Goal: Task Accomplishment & Management: Complete application form

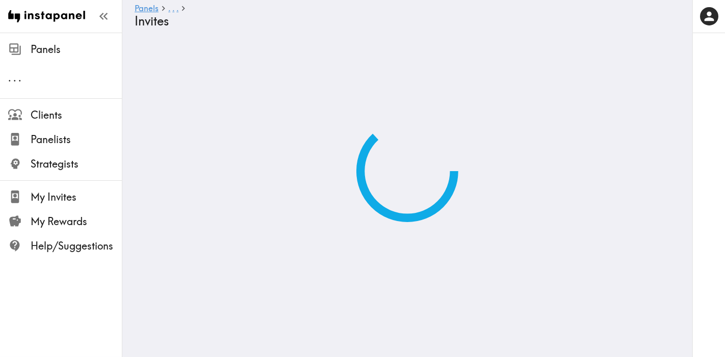
drag, startPoint x: 588, startPoint y: 12, endPoint x: 206, endPoint y: 12, distance: 382.1
click at [178, 12] on link ". . ." at bounding box center [173, 9] width 10 height 10
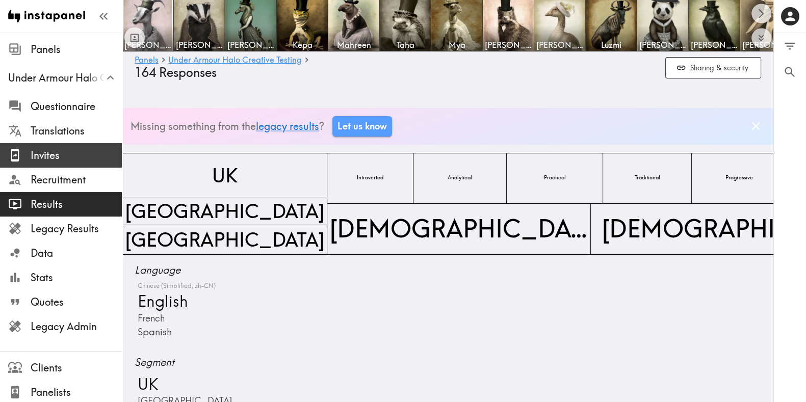
drag, startPoint x: 53, startPoint y: 159, endPoint x: 60, endPoint y: 155, distance: 7.8
click at [53, 159] on span "Invites" at bounding box center [76, 155] width 91 height 14
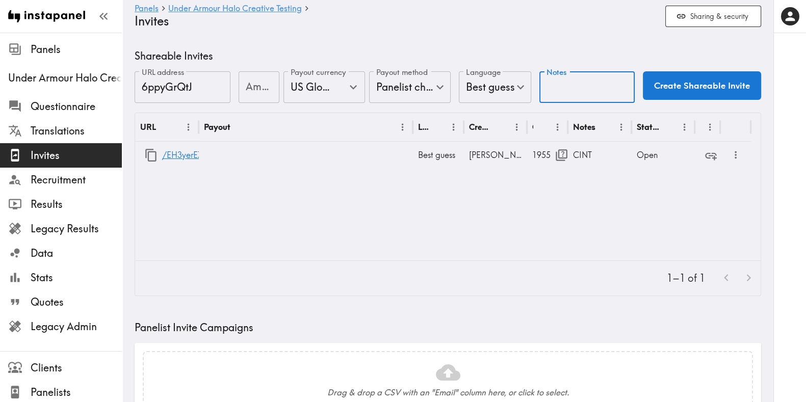
click at [572, 81] on input "Notes" at bounding box center [587, 87] width 96 height 32
type input "France CINT"
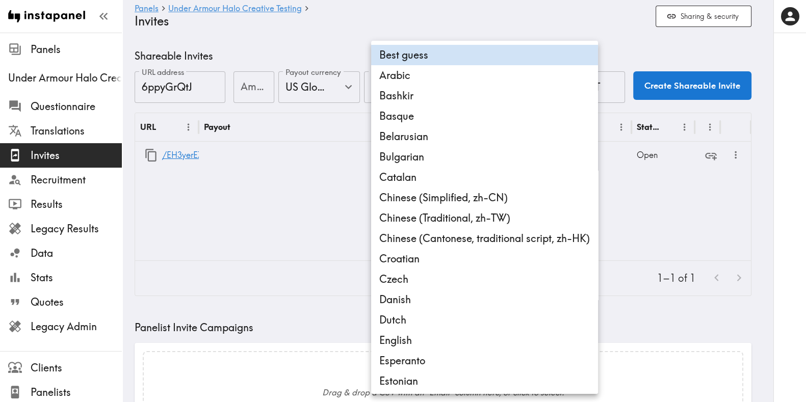
drag, startPoint x: 497, startPoint y: 94, endPoint x: 471, endPoint y: 22, distance: 76.2
click at [491, 22] on div at bounding box center [403, 201] width 806 height 402
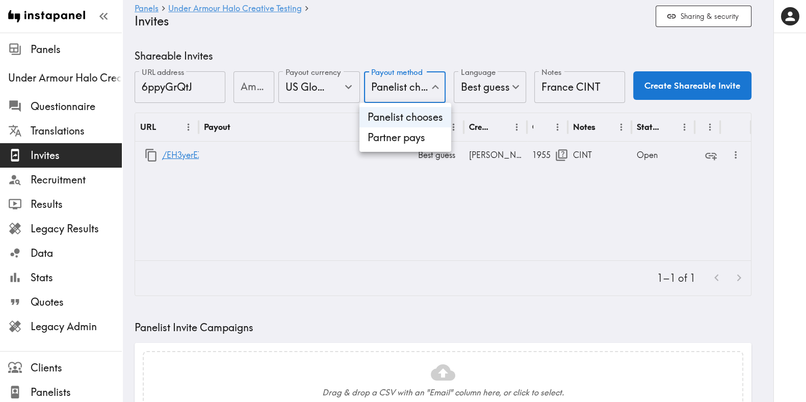
click at [397, 140] on li "Partner pays" at bounding box center [405, 137] width 92 height 20
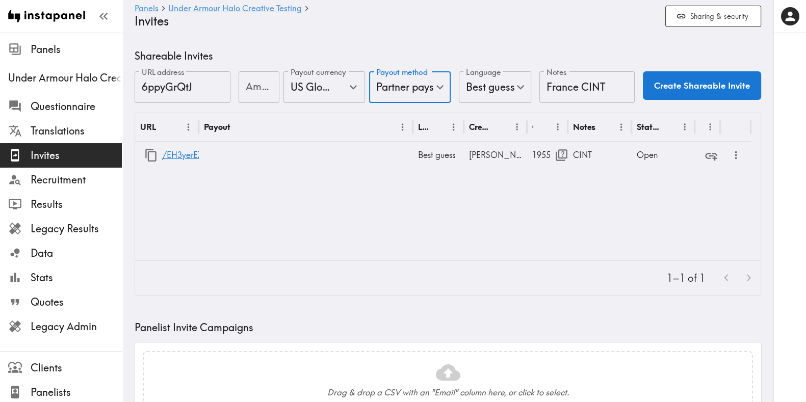
type input "Partner pays"
click at [673, 88] on button "Create Shareable Invite" at bounding box center [701, 85] width 118 height 29
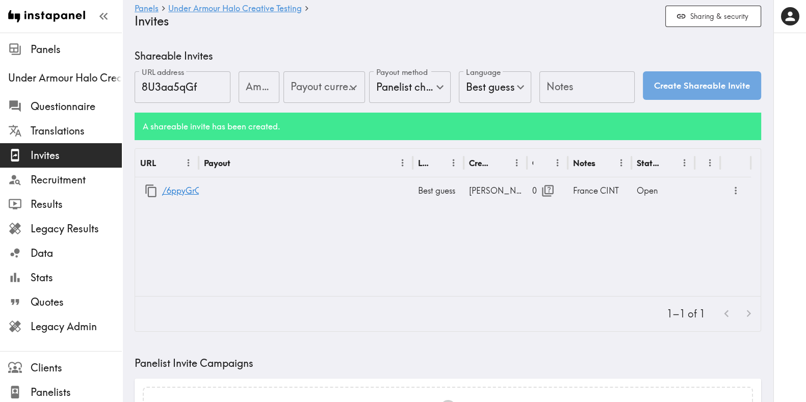
type input "US Global Equivalent - converted and cost-of-living adjusted"
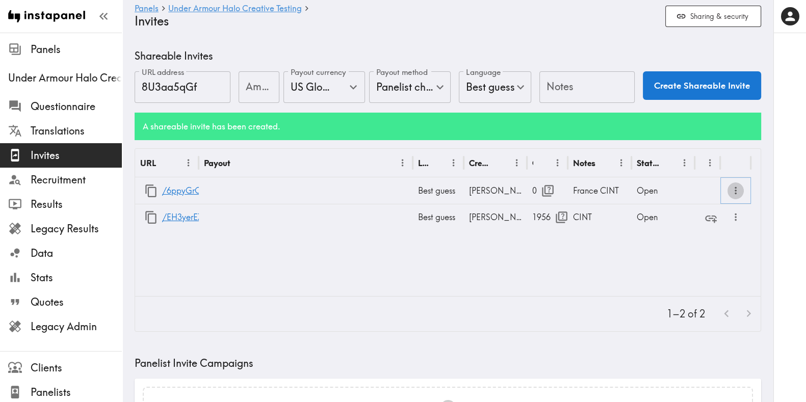
click at [724, 192] on icon "more" at bounding box center [736, 191] width 12 height 12
click at [713, 210] on li "Partner Redirect Links" at bounding box center [685, 213] width 115 height 20
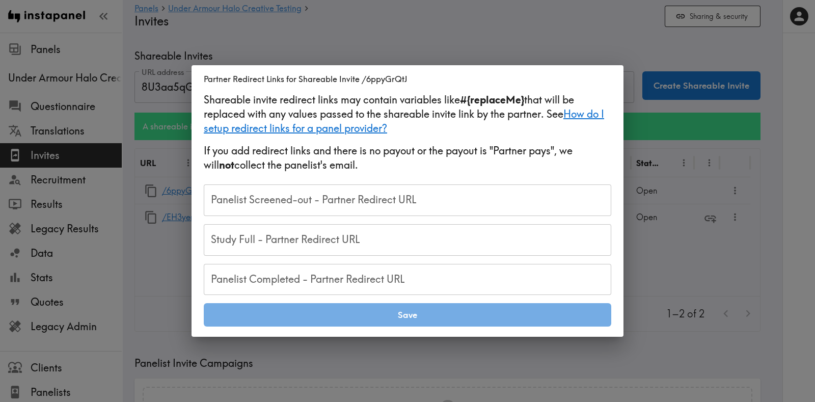
click at [407, 189] on input "Panelist Screened-out - Partner Redirect URL" at bounding box center [408, 200] width 408 height 32
click at [413, 202] on div "Panelist Screened-out - Partner Redirect URL Panelist Screened-out - Partner Re…" at bounding box center [408, 200] width 408 height 32
click at [402, 194] on input "Panelist Screened-out - Partner Redirect URL" at bounding box center [408, 200] width 408 height 32
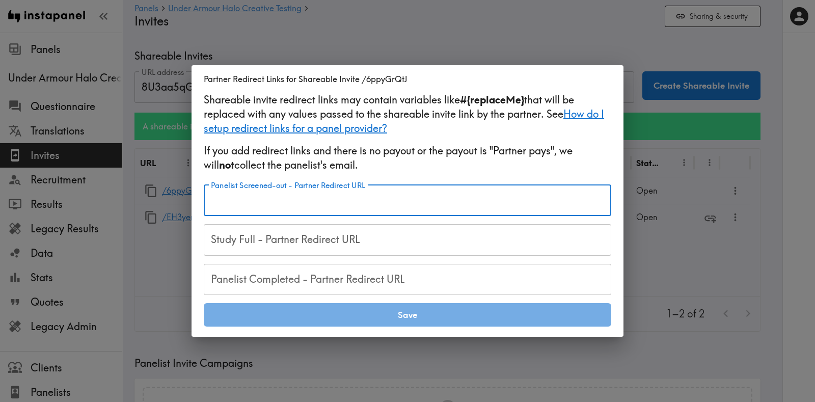
paste input "https://samplicio.us/s/ClientCallBack.aspx?RIS=20&RID=#{RID}"
type input "https://samplicio.us/s/ClientCallBack.aspx?RIS=20&RID=#{RID}"
click at [361, 245] on input "Study Full - Partner Redirect URL" at bounding box center [408, 240] width 408 height 32
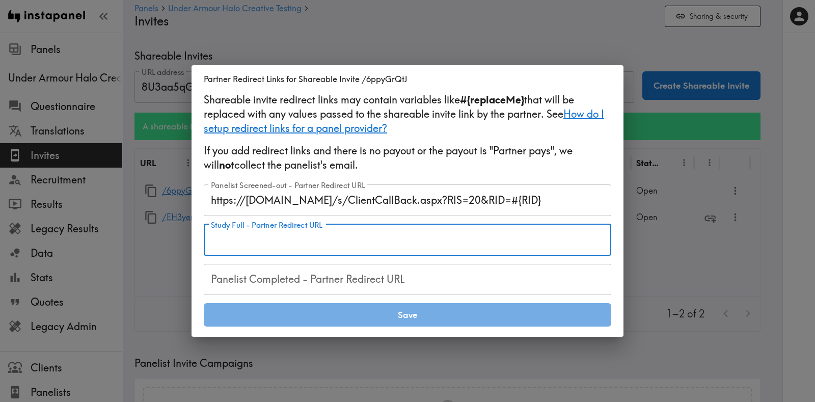
paste input "https://samplicio.us/s/ClientCallBack.aspx?RIS=40&RID=#{RID}"
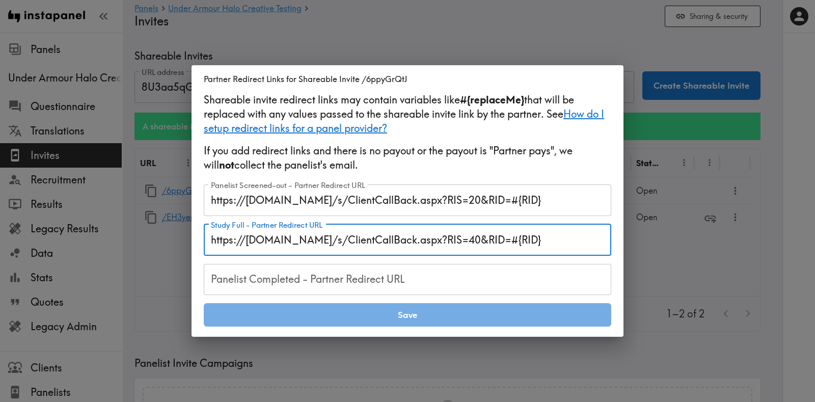
type input "https://samplicio.us/s/ClientCallBack.aspx?RIS=40&RID=#{RID}"
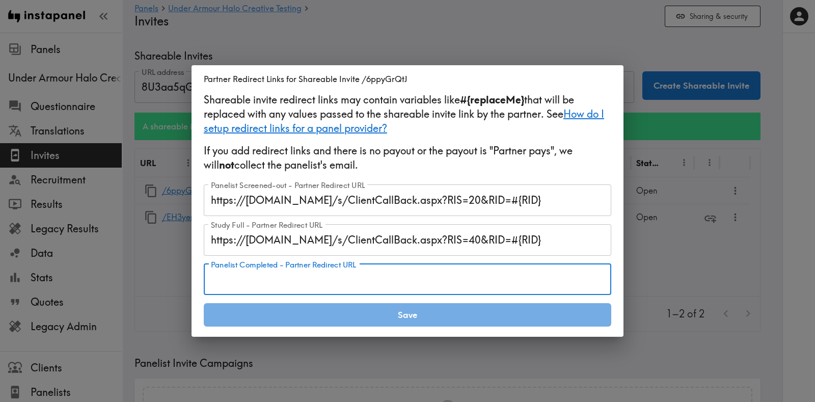
click at [326, 279] on input "Panelist Completed - Partner Redirect URL" at bounding box center [408, 280] width 408 height 32
paste input "https://notch.insights.supply/cb?token=52028cc1-3910-45f2-811b-6c0a33c23460&RID…"
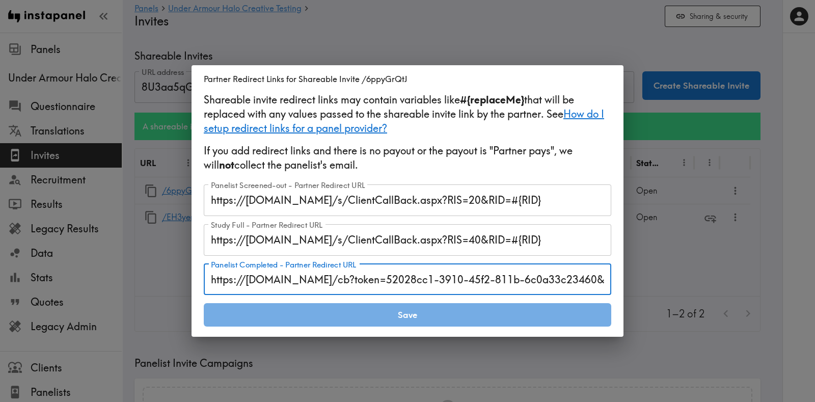
scroll to position [0, 58]
type input "https://notch.insights.supply/cb?token=52028cc1-3910-45f2-811b-6c0a33c23460&RID…"
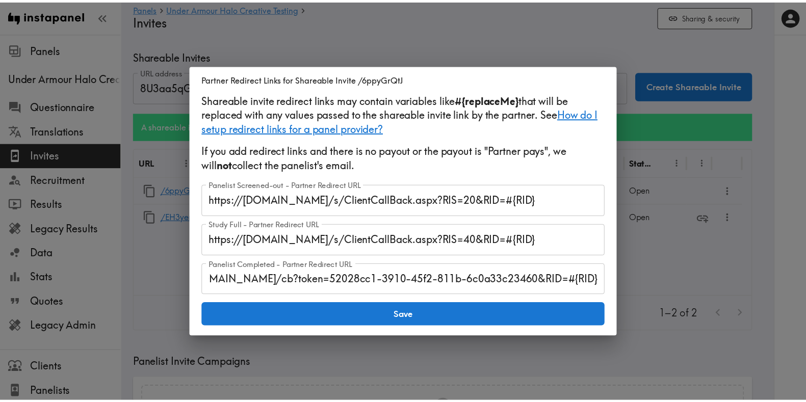
scroll to position [0, 0]
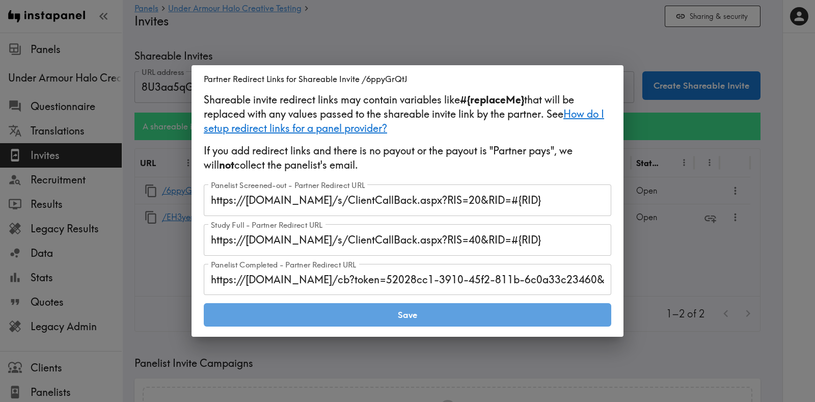
click at [359, 316] on button "Save" at bounding box center [408, 314] width 408 height 23
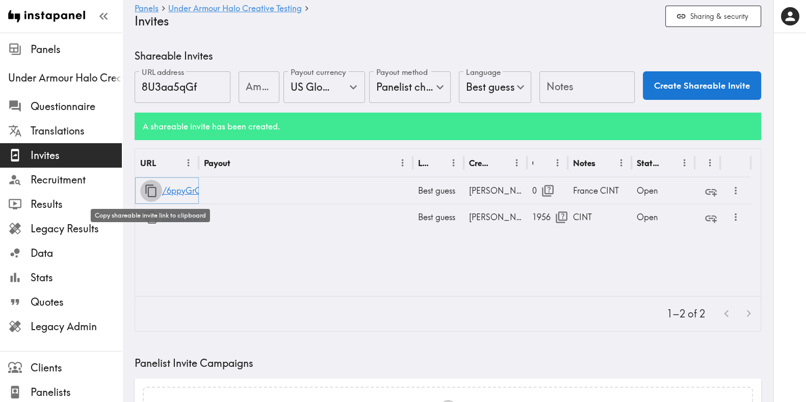
click at [151, 190] on icon "button" at bounding box center [151, 191] width 14 height 14
